Goal: Task Accomplishment & Management: Manage account settings

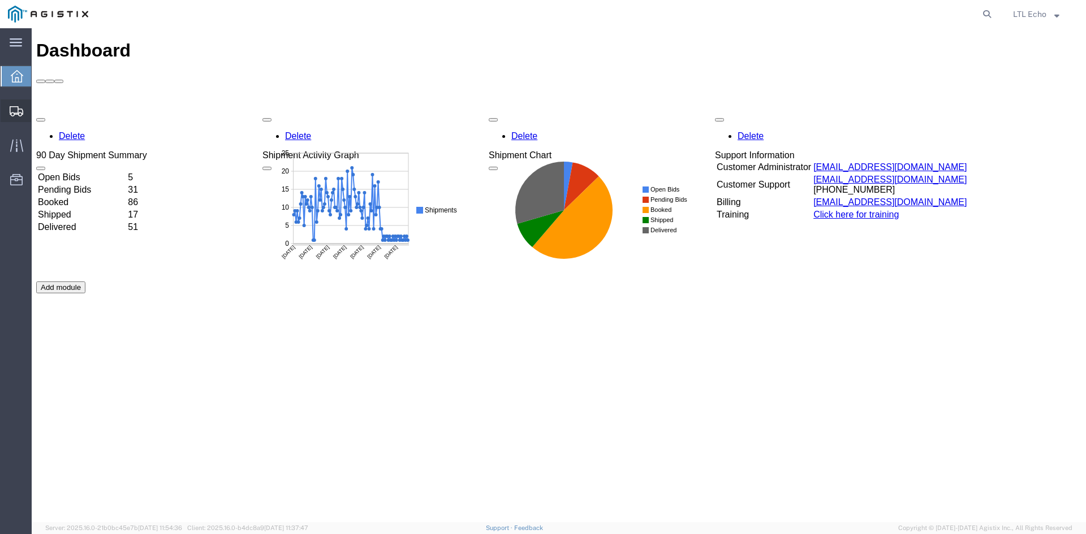
click at [5, 111] on div at bounding box center [17, 111] width 32 height 23
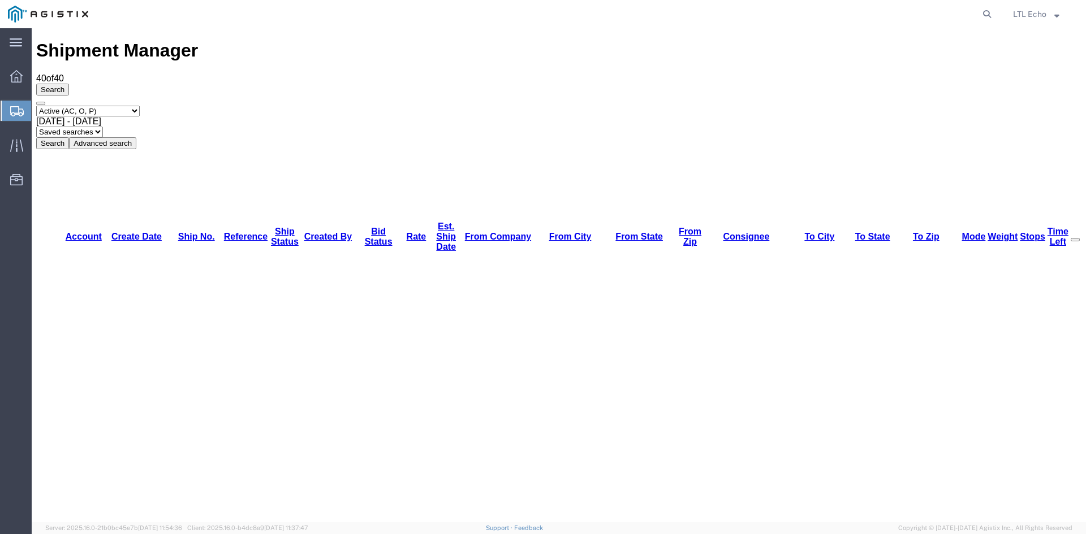
drag, startPoint x: 688, startPoint y: 381, endPoint x: 611, endPoint y: 333, distance: 91.2
click at [595, 12] on div at bounding box center [546, 14] width 900 height 28
drag, startPoint x: 314, startPoint y: 103, endPoint x: 351, endPoint y: 109, distance: 37.2
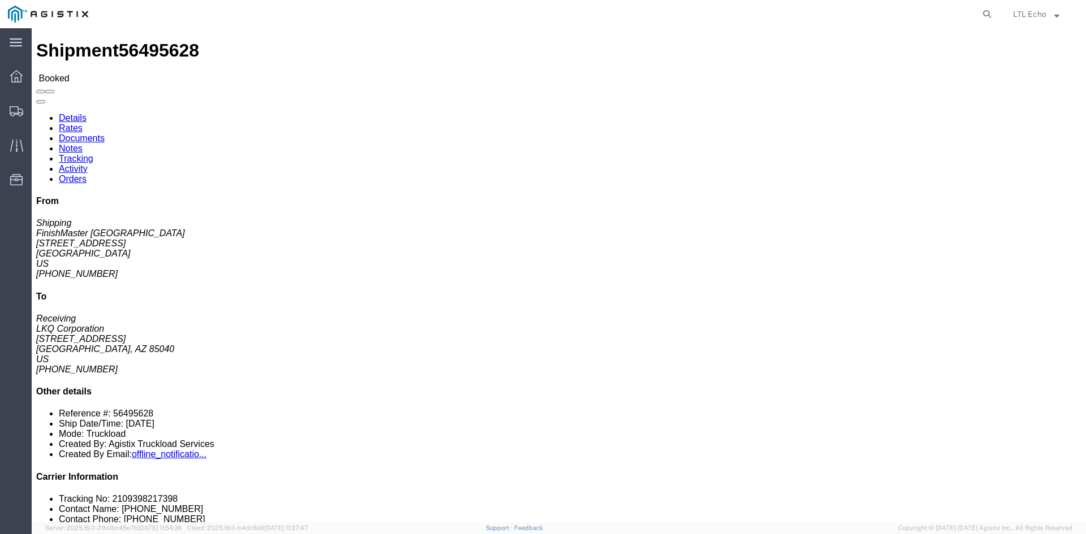
click link "Notes"
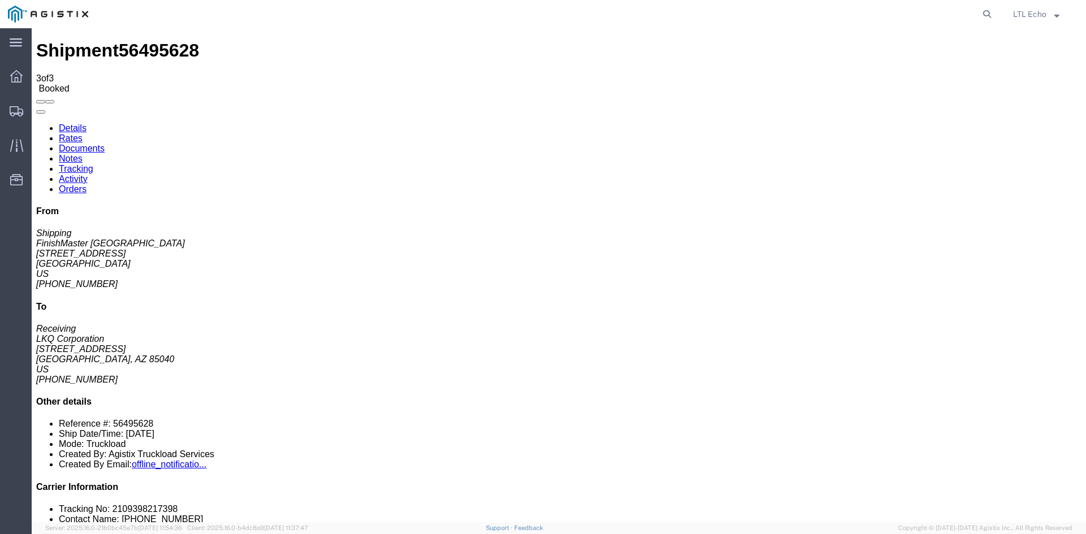
click at [105, 144] on link "Documents" at bounding box center [82, 149] width 46 height 10
click at [83, 133] on link "Rates" at bounding box center [71, 138] width 24 height 10
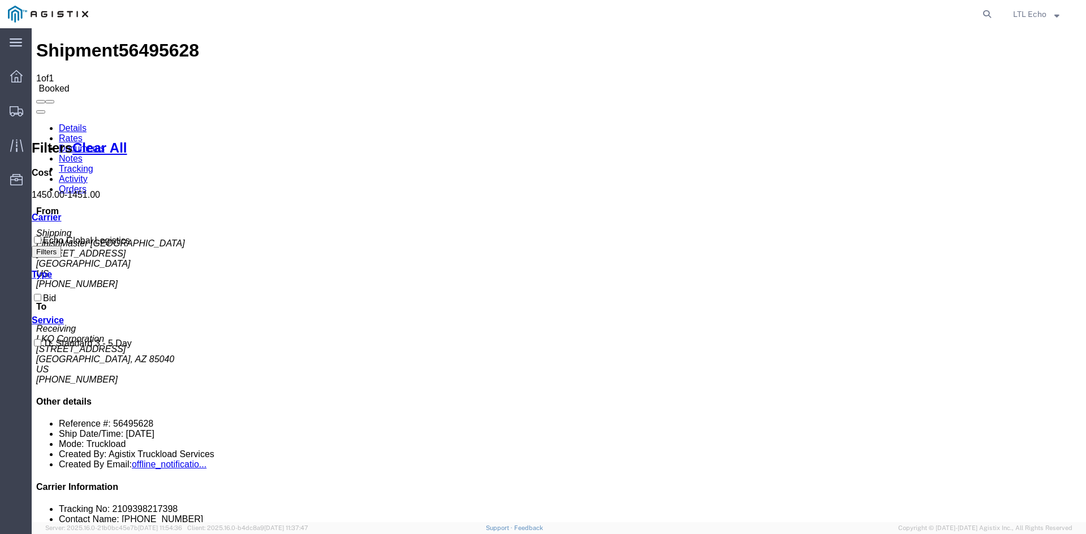
click at [76, 123] on link "Details" at bounding box center [73, 128] width 28 height 10
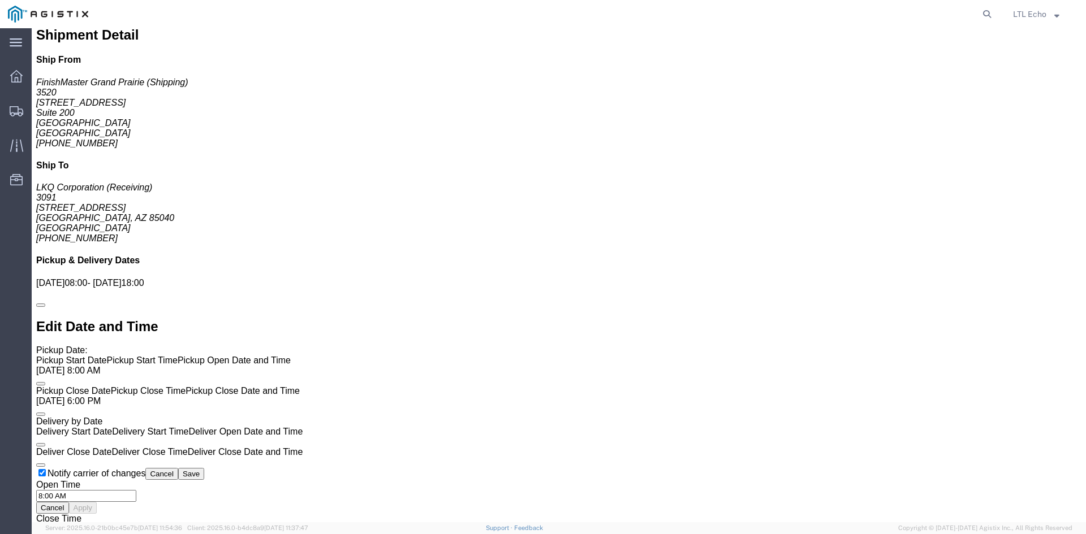
scroll to position [767, 0]
